Goal: Transaction & Acquisition: Purchase product/service

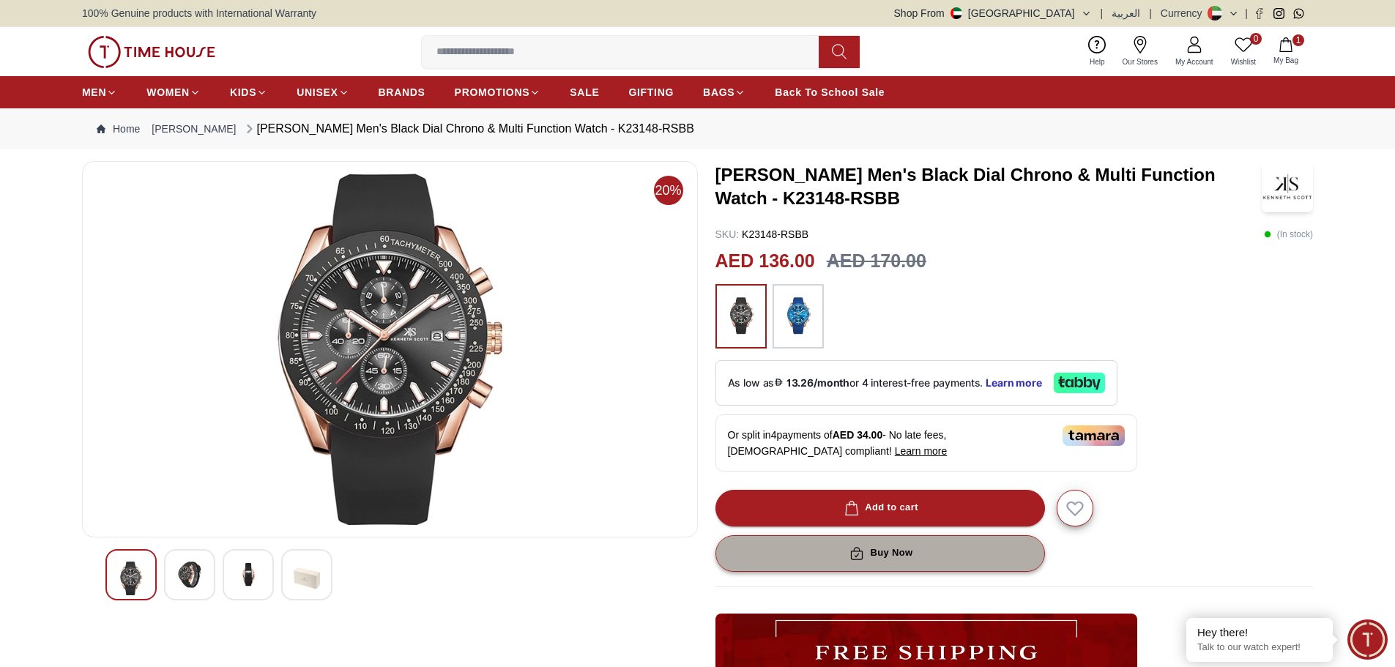
click at [889, 549] on div "Buy Now" at bounding box center [879, 553] width 66 height 17
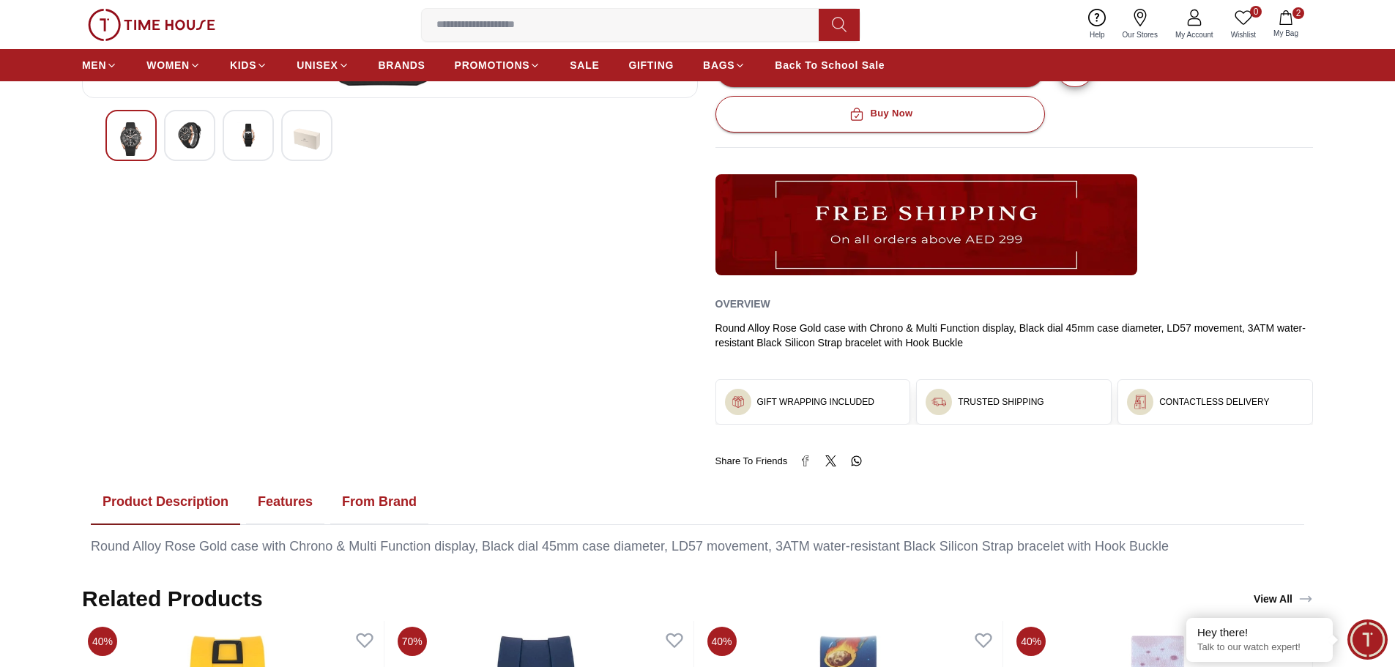
scroll to position [146, 0]
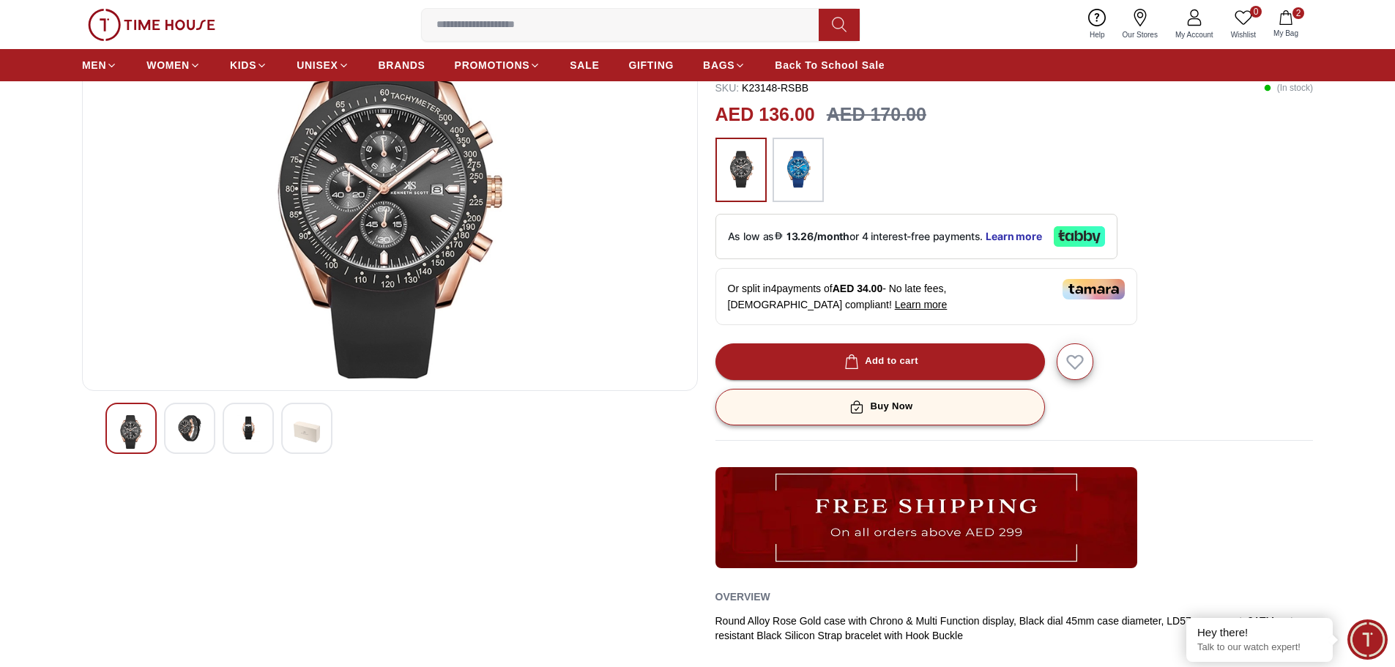
click at [870, 398] on div "Buy Now" at bounding box center [879, 406] width 66 height 17
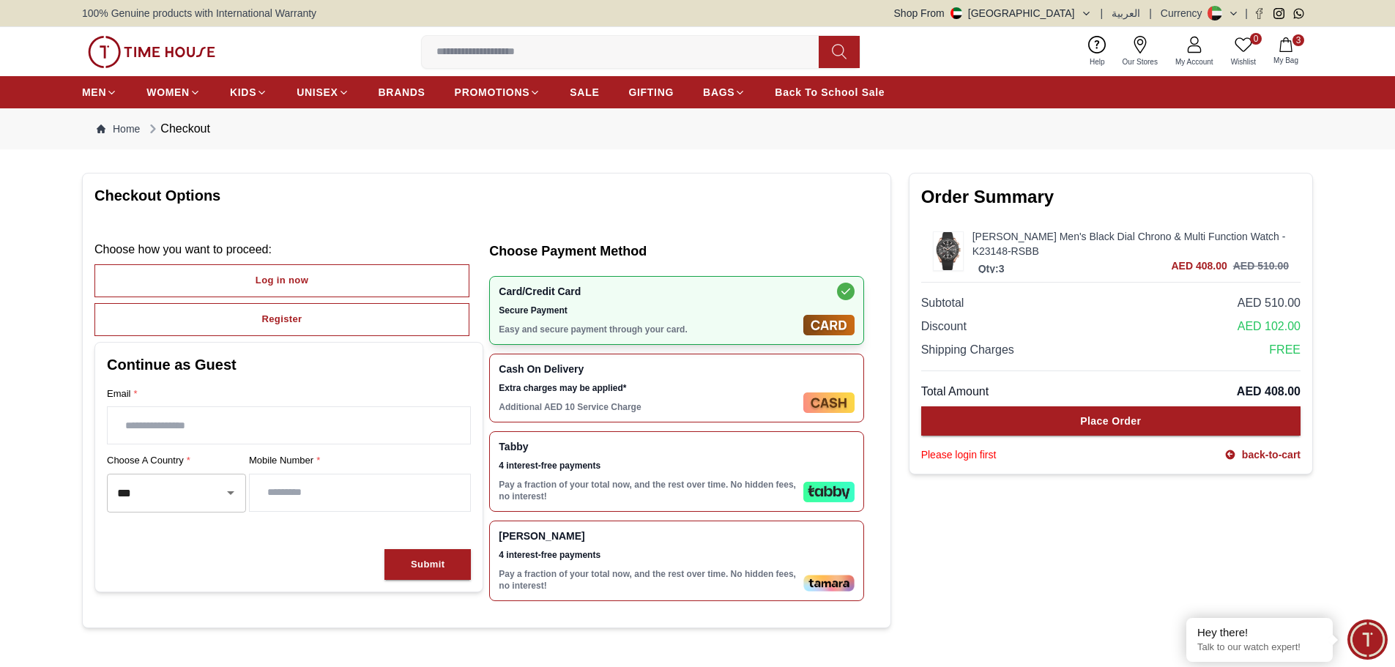
click at [1021, 242] on link "[PERSON_NAME] Men's Black Dial Chrono & Multi Function Watch - K23148-RSBB" at bounding box center [1130, 243] width 316 height 29
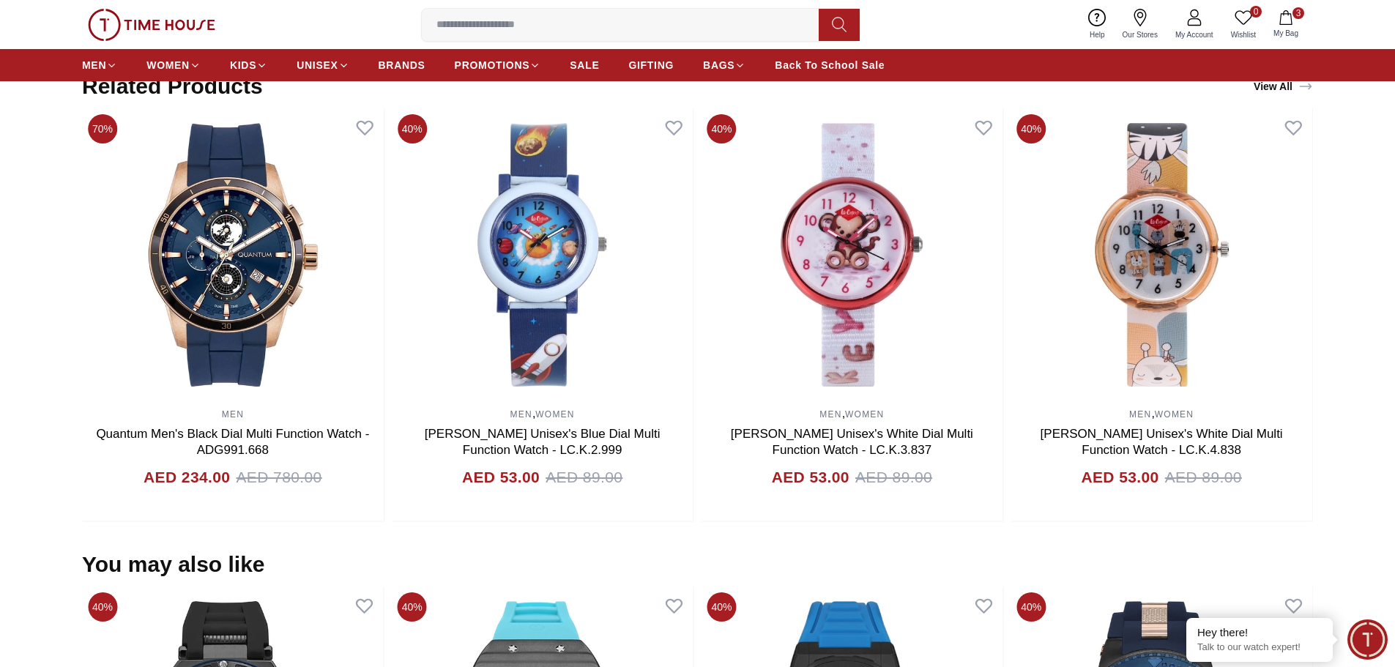
scroll to position [1171, 0]
